Goal: Information Seeking & Learning: Check status

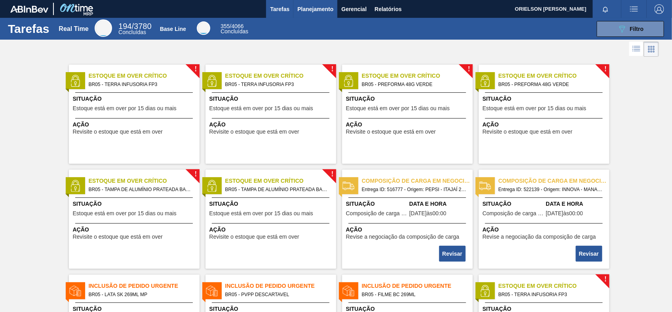
click at [316, 10] on span "Planejamento" at bounding box center [316, 9] width 36 height 10
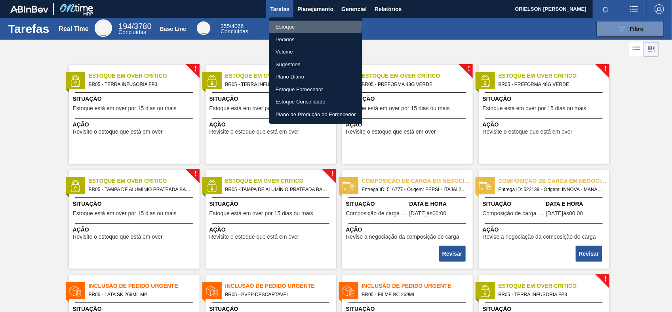
click at [284, 25] on li "Estoque" at bounding box center [315, 27] width 93 height 13
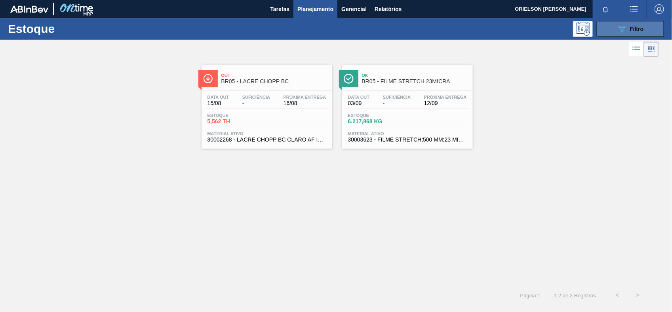
click at [619, 32] on icon "089F7B8B-B2A5-4AFE-B5C0-19BA573D28AC" at bounding box center [623, 29] width 10 height 10
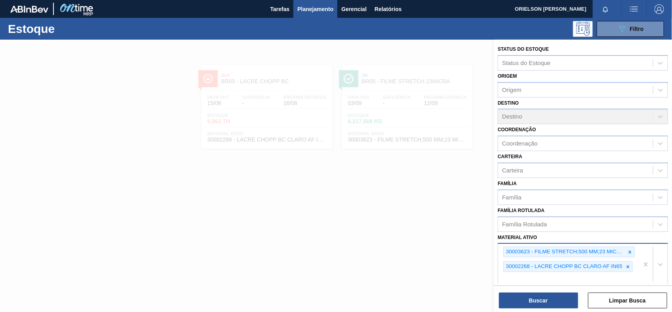
click at [537, 274] on div "30003623 - FILME STRETCH;500 MM;23 MICRA;;HISTRETCH 30002268 - LACRE CHOPP BC C…" at bounding box center [568, 264] width 141 height 41
paste ativo "30012581"
type ativo "30012581"
click at [532, 298] on button "Buscar" at bounding box center [538, 300] width 79 height 16
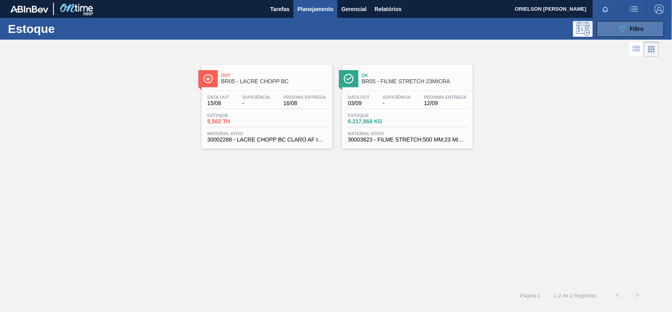
click at [612, 26] on button "089F7B8B-B2A5-4AFE-B5C0-19BA573D28AC Filtro" at bounding box center [630, 29] width 67 height 16
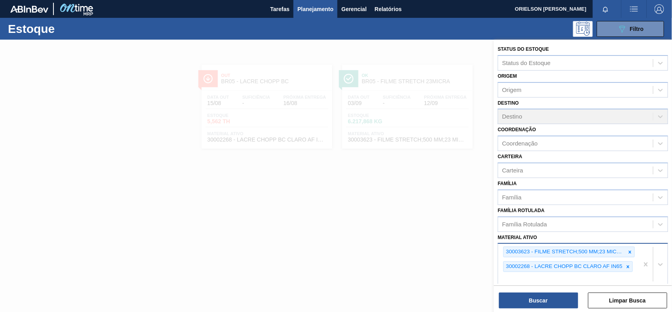
click at [558, 273] on div "30003623 - FILME STRETCH;500 MM;23 MICRA;;HISTRETCH 30002268 - LACRE CHOPP BC C…" at bounding box center [568, 264] width 141 height 41
paste ativo "30012581"
type ativo "30012581"
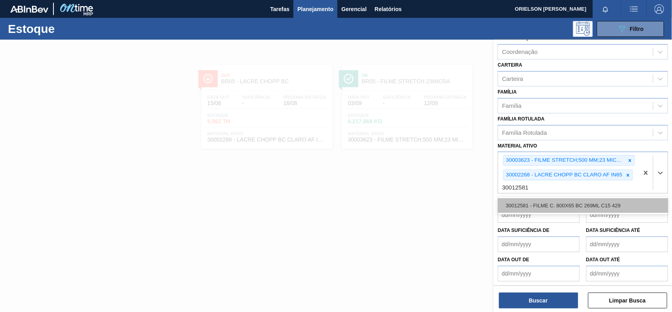
click at [542, 204] on div "30012581 - FILME C. 800X65 BC 269ML C15 429" at bounding box center [583, 205] width 170 height 15
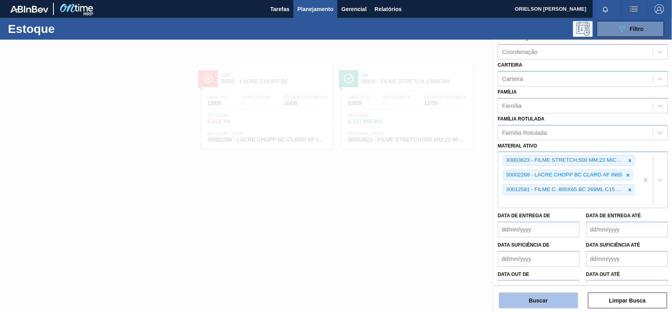
click at [550, 300] on button "Buscar" at bounding box center [538, 300] width 79 height 16
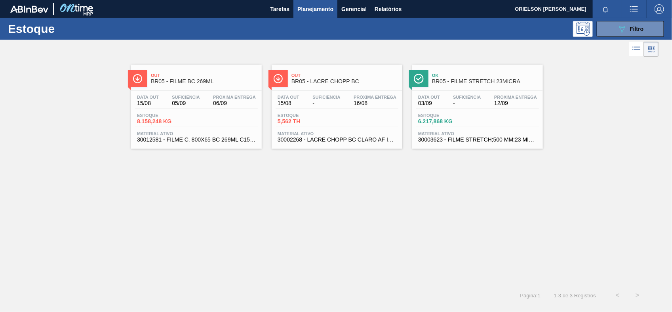
click at [207, 102] on div "Data [DATE] Suficiência 05/09 Próxima Entrega 06/09" at bounding box center [196, 102] width 123 height 14
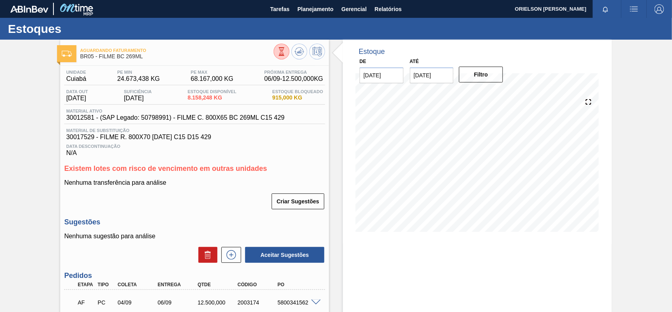
scroll to position [50, 0]
